Goal: Task Accomplishment & Management: Use online tool/utility

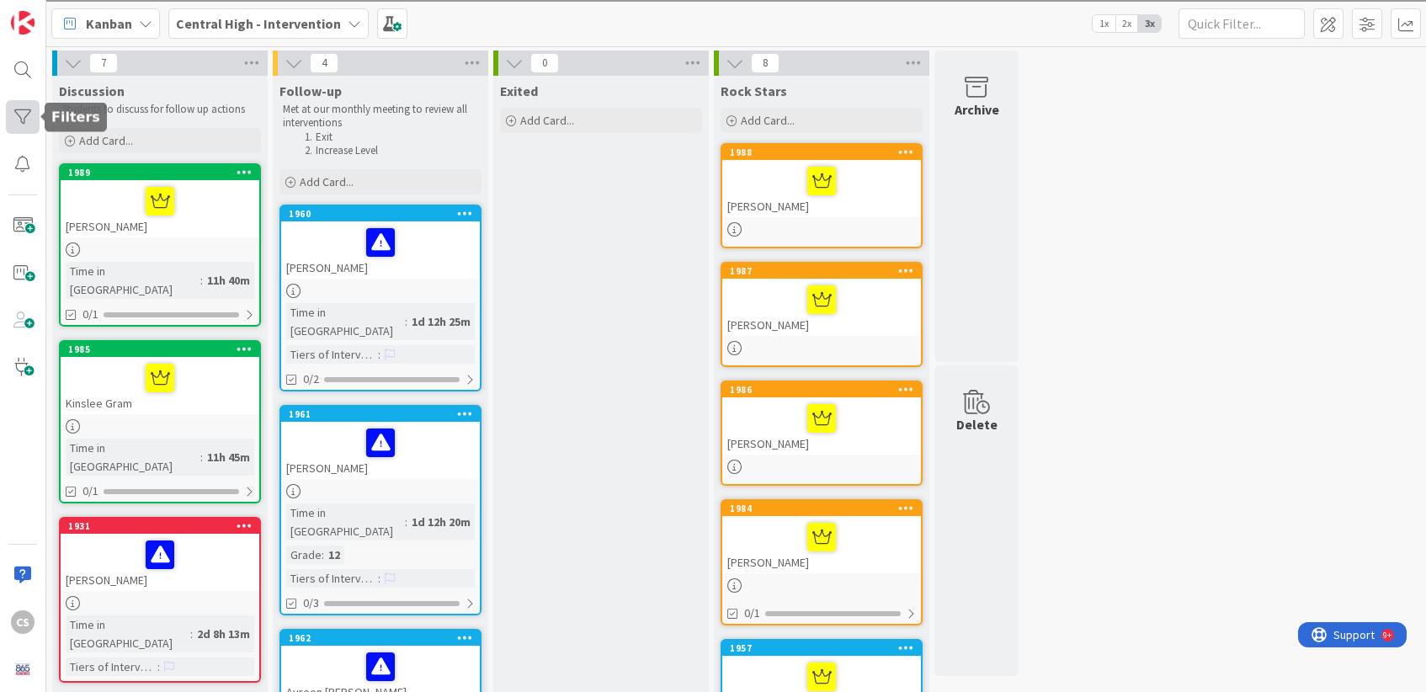
click at [26, 118] on div at bounding box center [23, 117] width 34 height 34
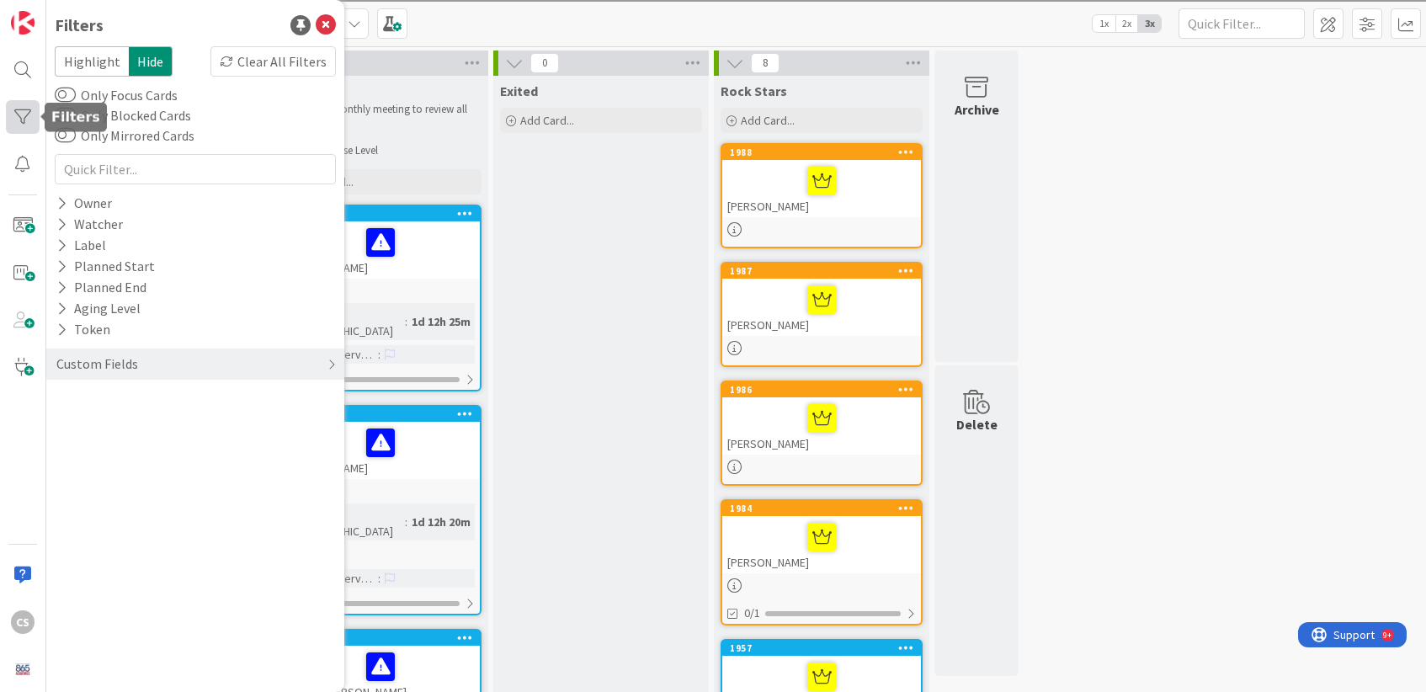
click at [30, 110] on div at bounding box center [23, 117] width 34 height 34
click at [325, 25] on icon at bounding box center [326, 25] width 20 height 20
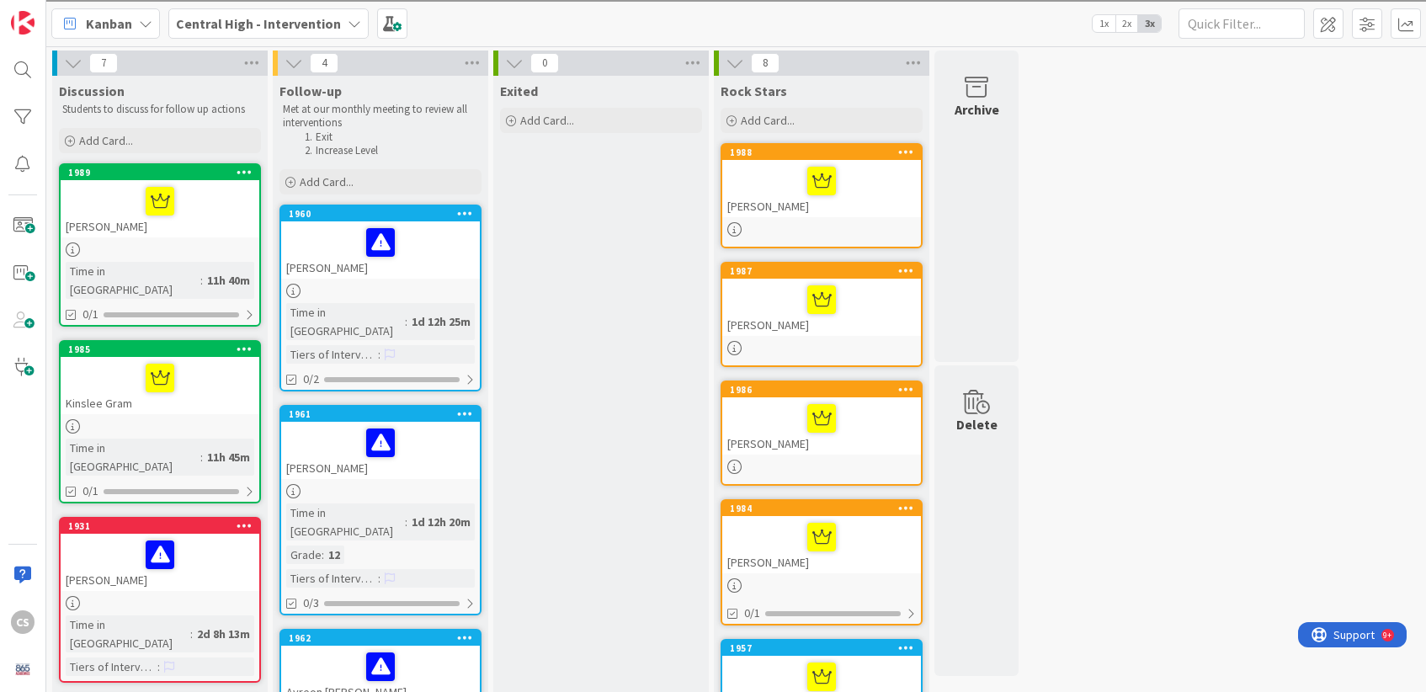
click at [266, 29] on b "Central High - Intervention" at bounding box center [258, 23] width 165 height 17
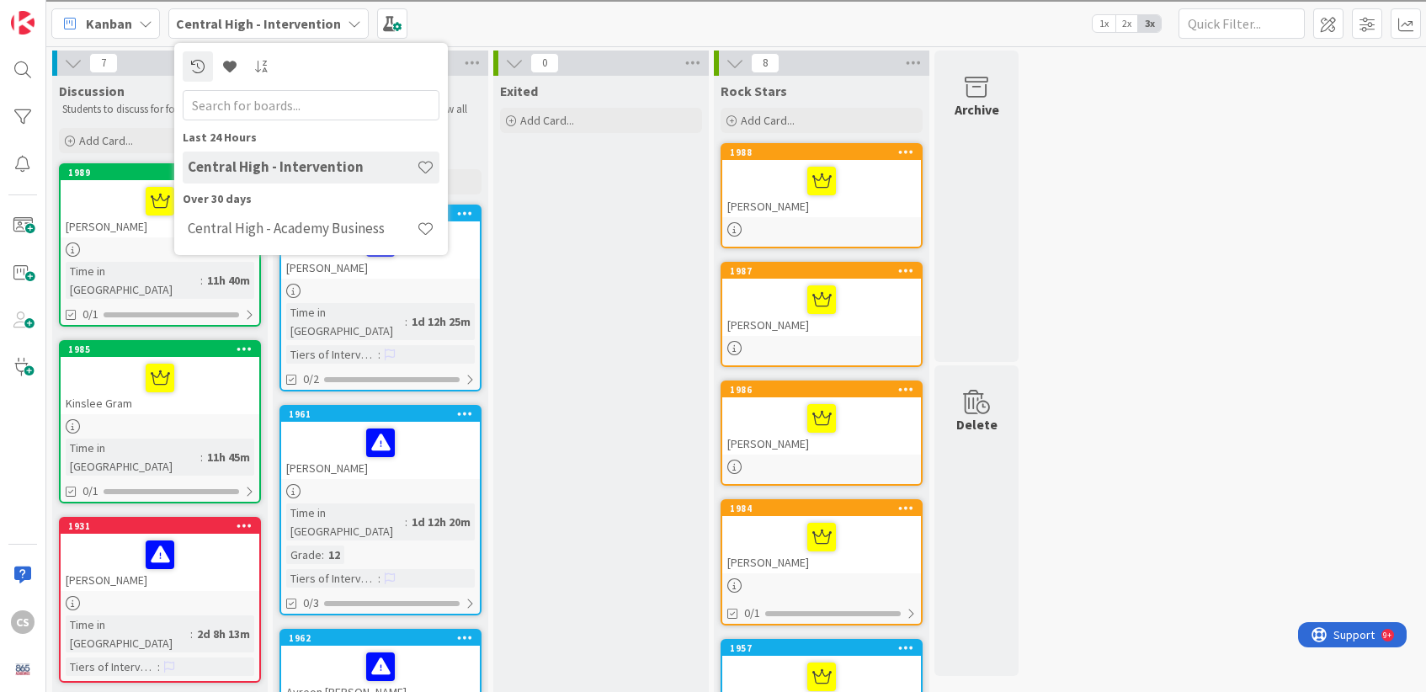
click at [348, 24] on icon at bounding box center [354, 23] width 13 height 13
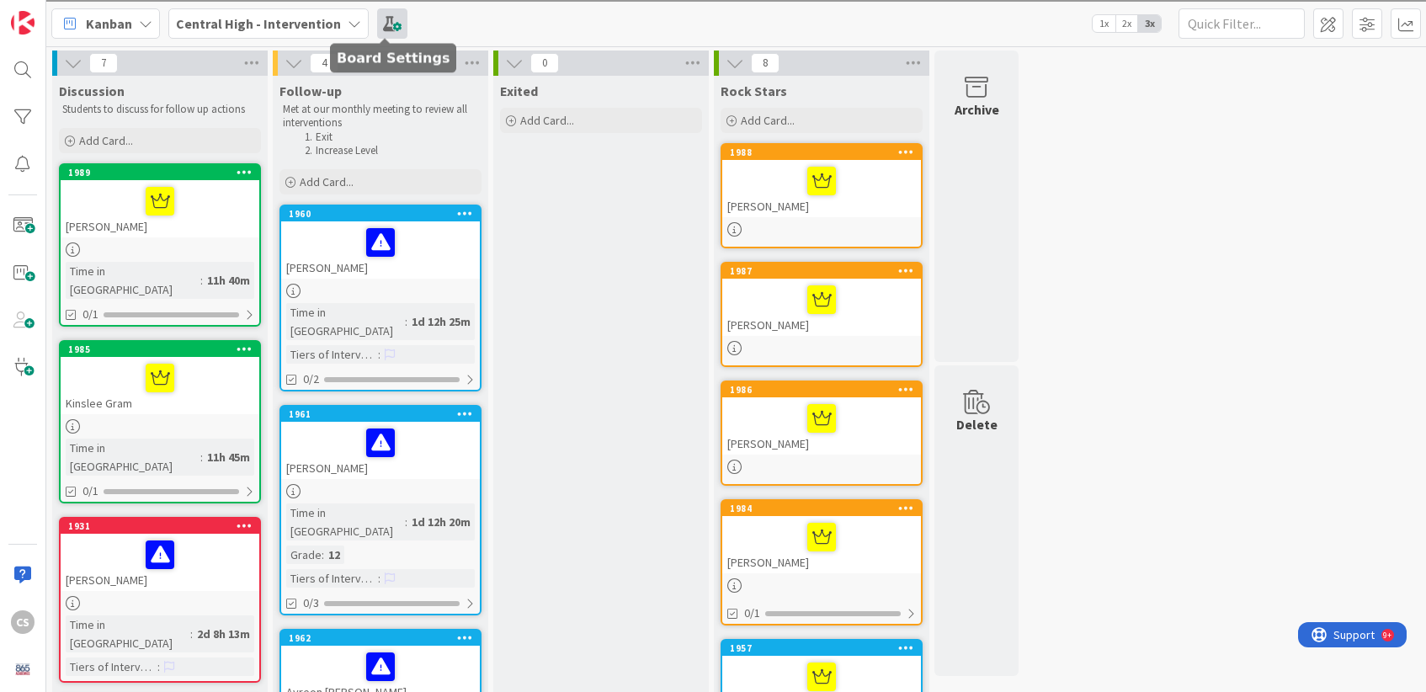
click at [380, 25] on span at bounding box center [392, 23] width 30 height 30
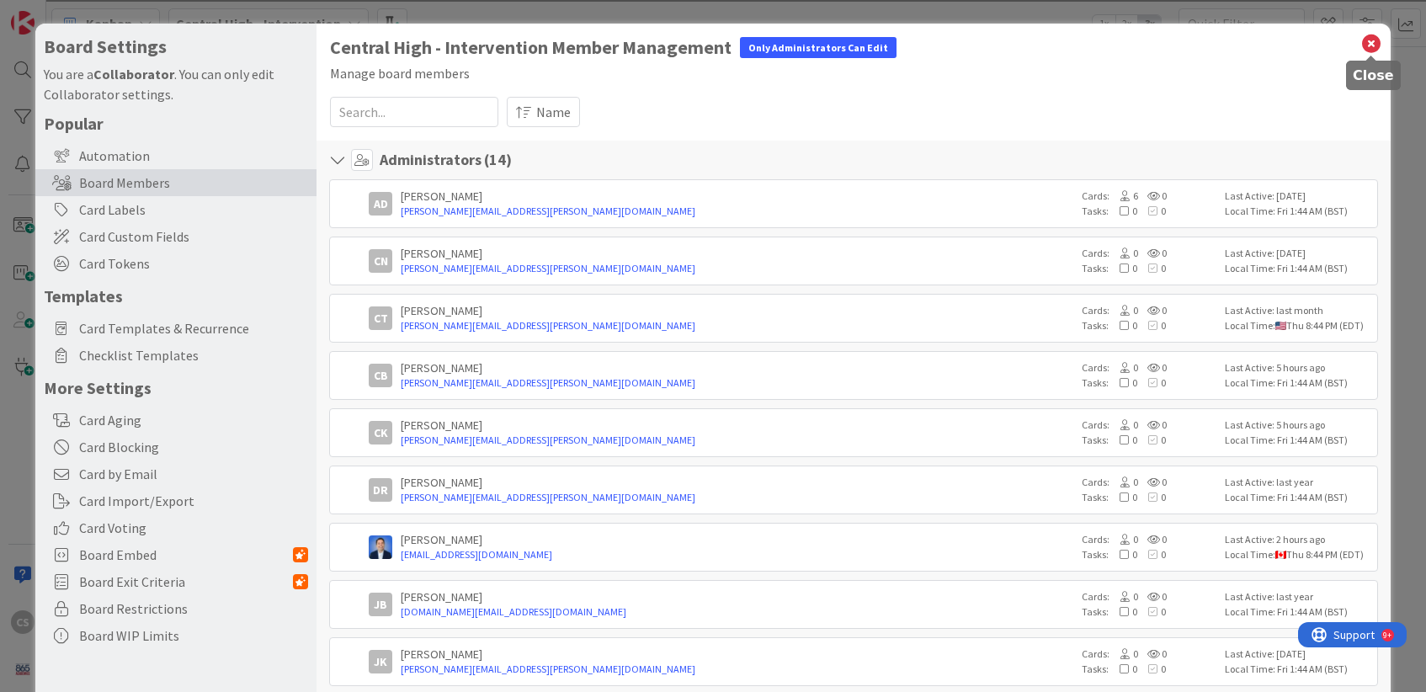
click at [1363, 45] on icon at bounding box center [1371, 44] width 22 height 24
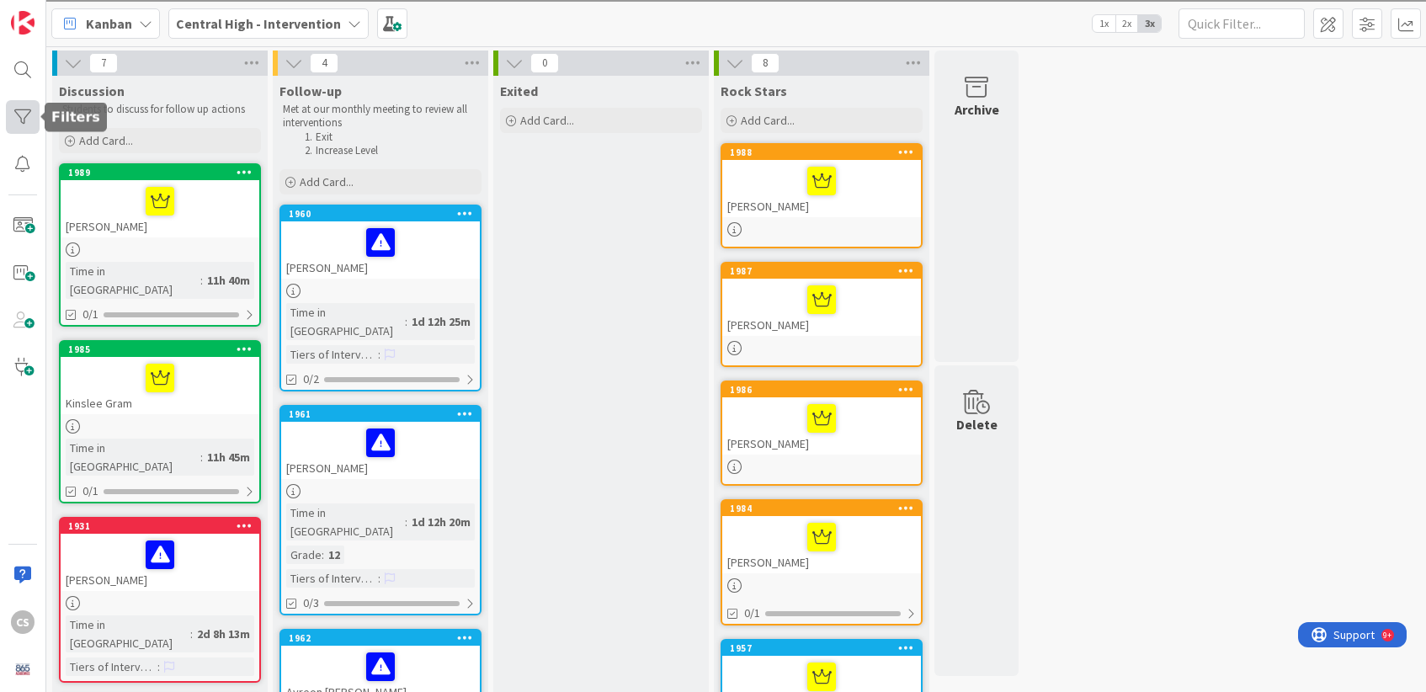
click at [23, 129] on div at bounding box center [23, 117] width 34 height 34
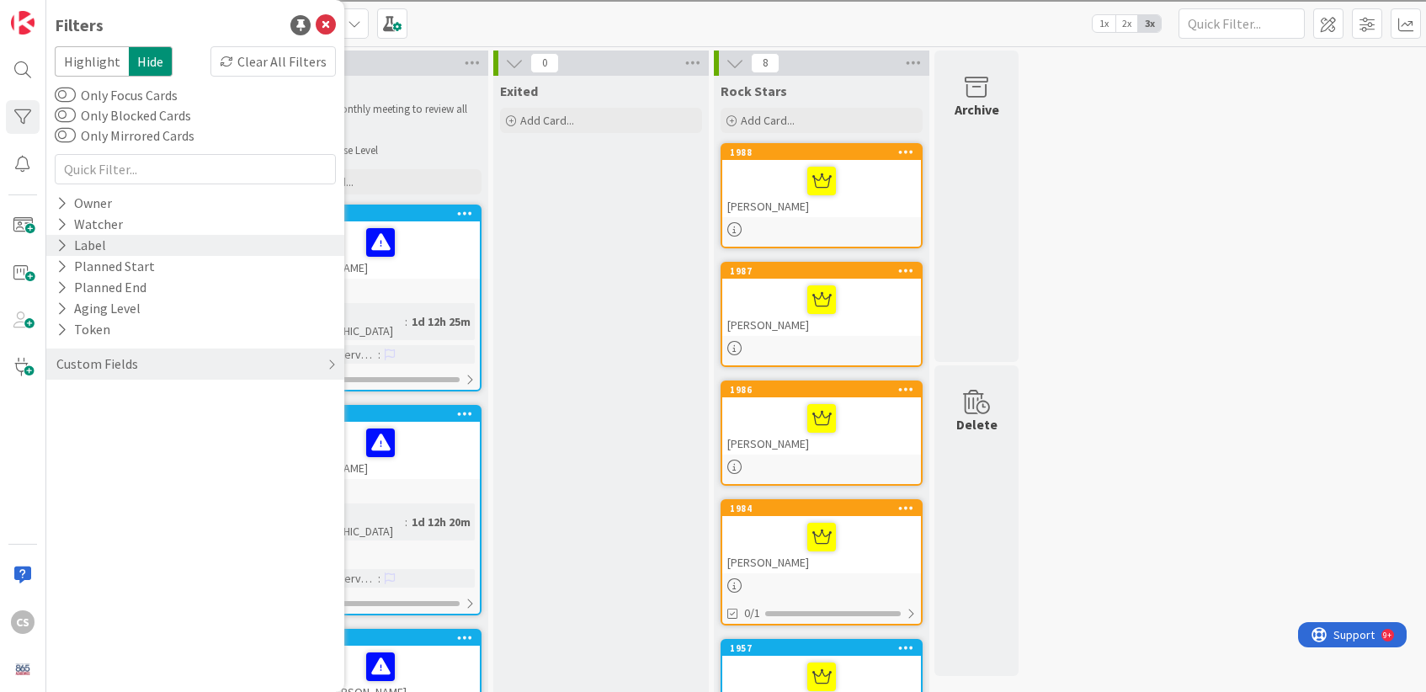
click at [62, 245] on icon at bounding box center [61, 245] width 11 height 14
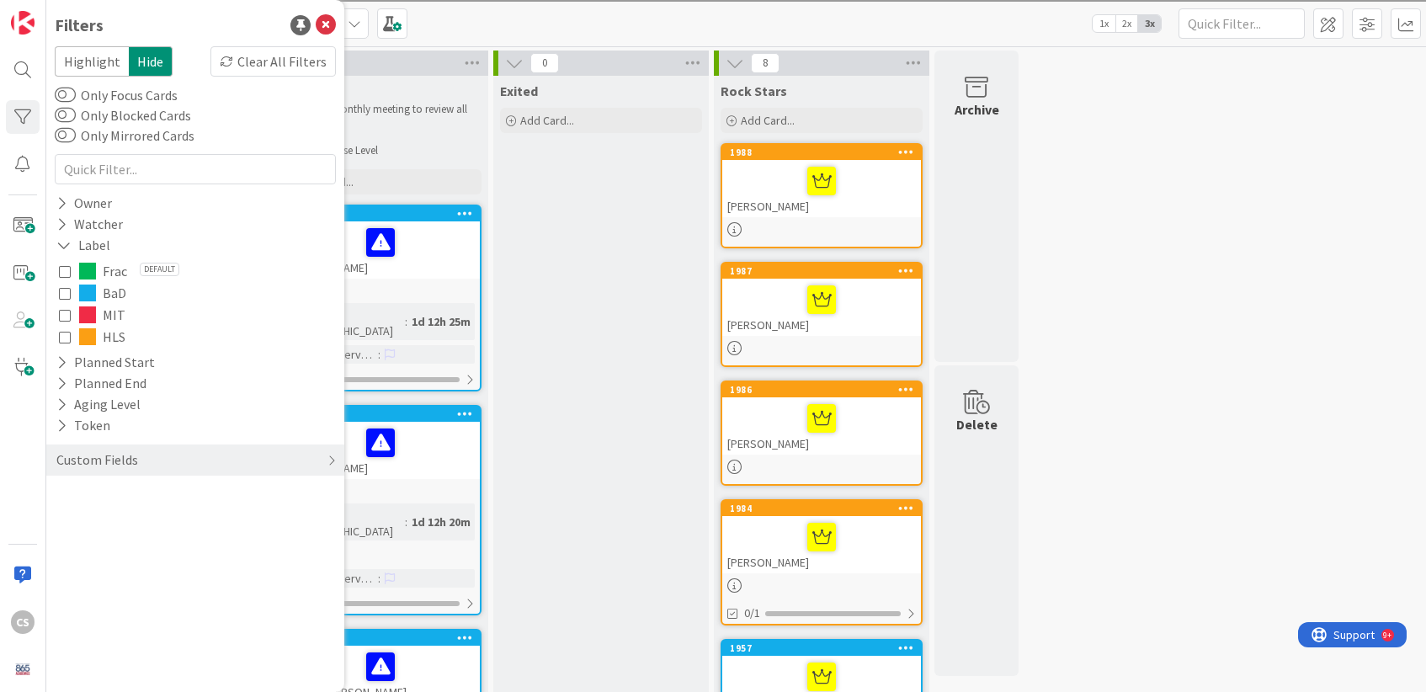
click at [63, 268] on icon at bounding box center [65, 271] width 12 height 12
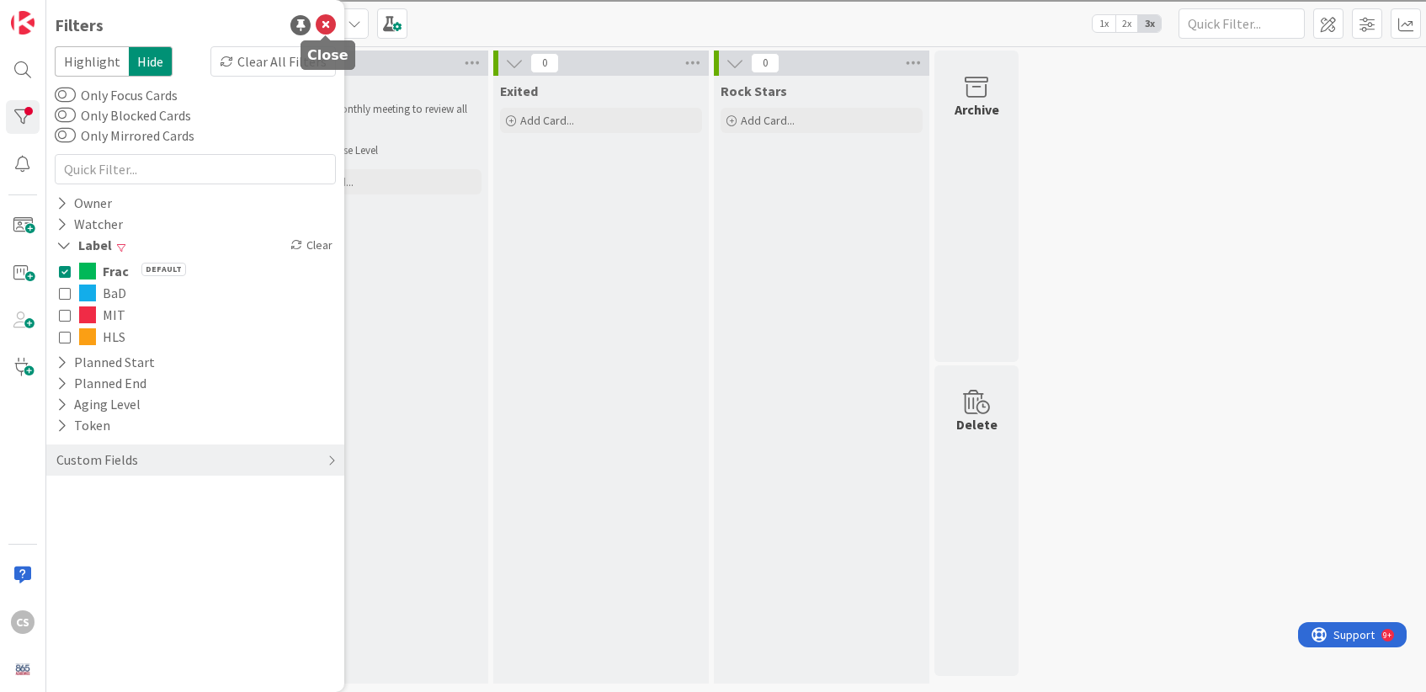
click at [327, 22] on icon at bounding box center [326, 25] width 20 height 20
